Goal: Check status: Check status

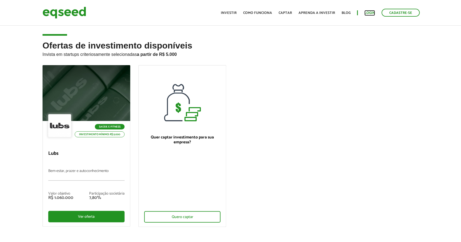
click at [370, 12] on link "Login" at bounding box center [369, 13] width 11 height 4
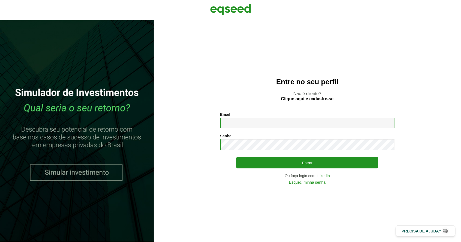
click at [329, 128] on input "Email *" at bounding box center [307, 123] width 174 height 11
type input "**********"
click at [236, 157] on button "Entrar" at bounding box center [307, 162] width 142 height 11
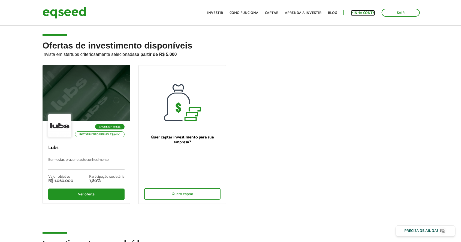
click at [365, 11] on link "Minha conta" at bounding box center [363, 13] width 24 height 4
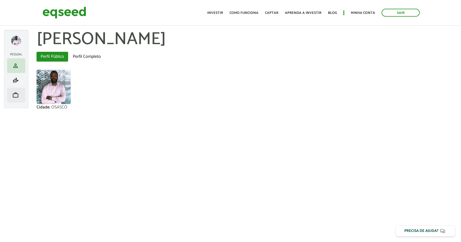
click at [17, 88] on li "work Meu portfólio" at bounding box center [16, 95] width 18 height 15
click at [16, 80] on span "finance_mode" at bounding box center [15, 80] width 7 height 7
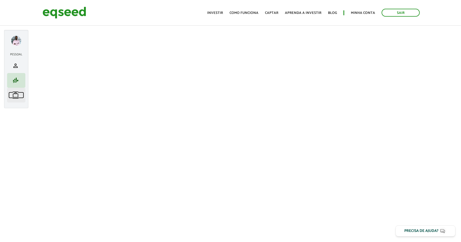
click at [13, 93] on span "work" at bounding box center [15, 95] width 7 height 7
click at [14, 82] on span "finance_mode" at bounding box center [15, 80] width 7 height 7
click at [13, 97] on span "work" at bounding box center [15, 95] width 7 height 7
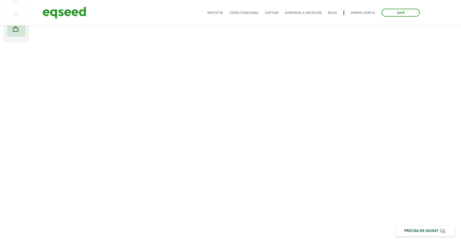
scroll to position [65, 0]
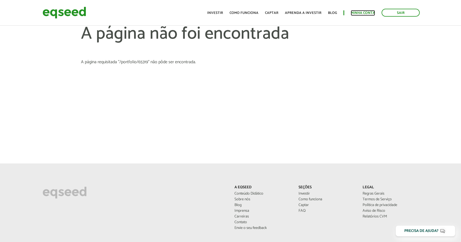
click at [364, 13] on link "Minha conta" at bounding box center [363, 13] width 24 height 4
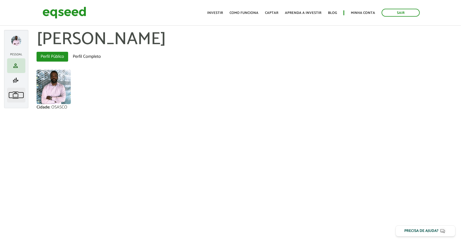
click at [10, 96] on link "work Meu portfólio" at bounding box center [16, 95] width 16 height 7
